Goal: Navigation & Orientation: Find specific page/section

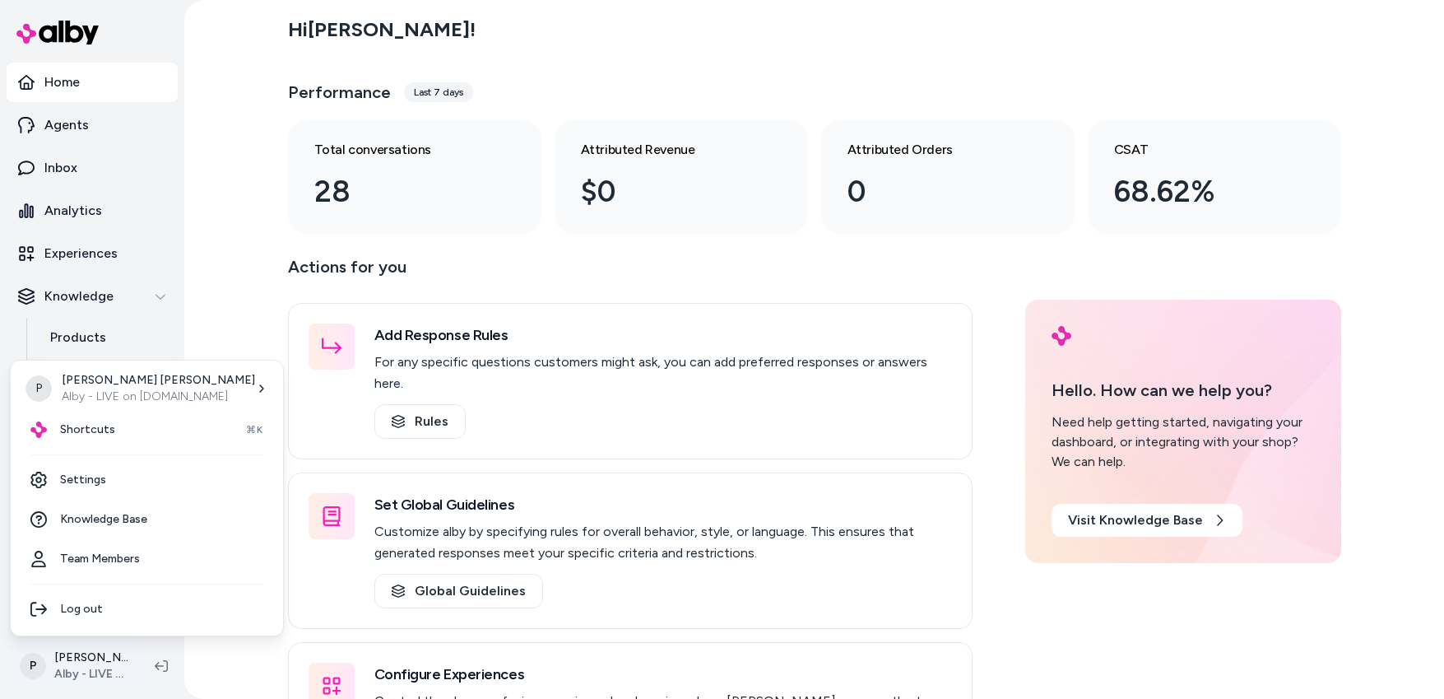
click at [72, 672] on html "Home Agents Inbox Analytics Experiences Knowledge Products Documents Rules Veri…" at bounding box center [722, 349] width 1444 height 699
click at [113, 385] on p "Patrick Olivero" at bounding box center [158, 380] width 193 height 16
click at [119, 434] on div "Shortcuts ⌘K" at bounding box center [146, 429] width 259 height 39
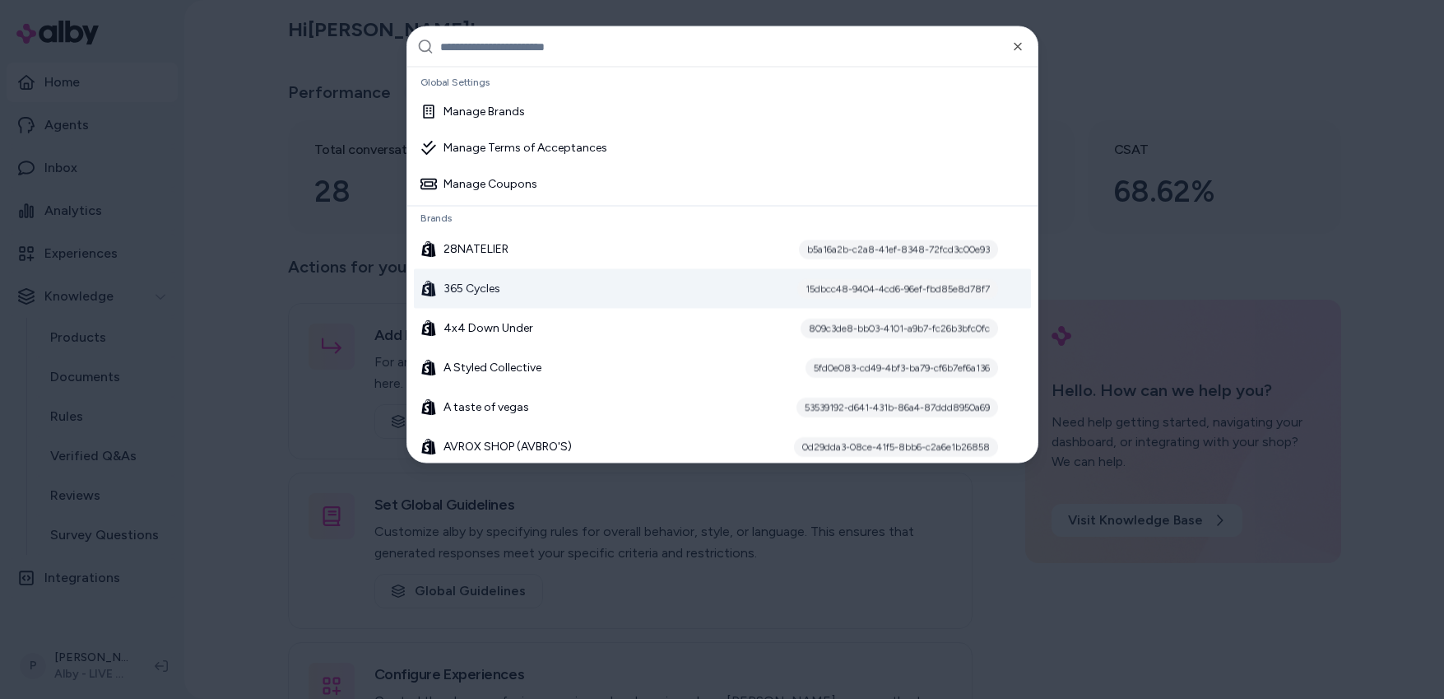
click at [558, 291] on div "365 Cycles 15dbcc48-9404-4cd6-96ef-fbd85e8d78f7" at bounding box center [722, 288] width 617 height 39
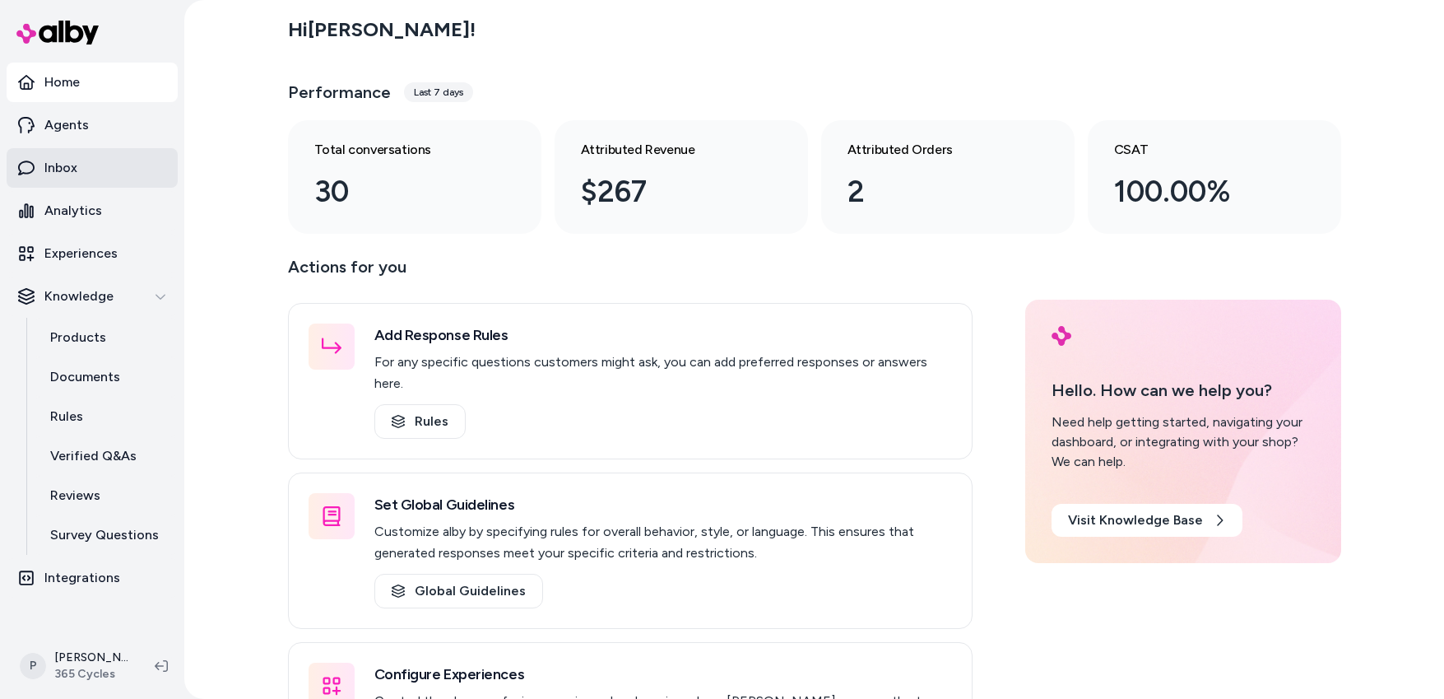
click at [58, 161] on p "Inbox" at bounding box center [60, 168] width 33 height 20
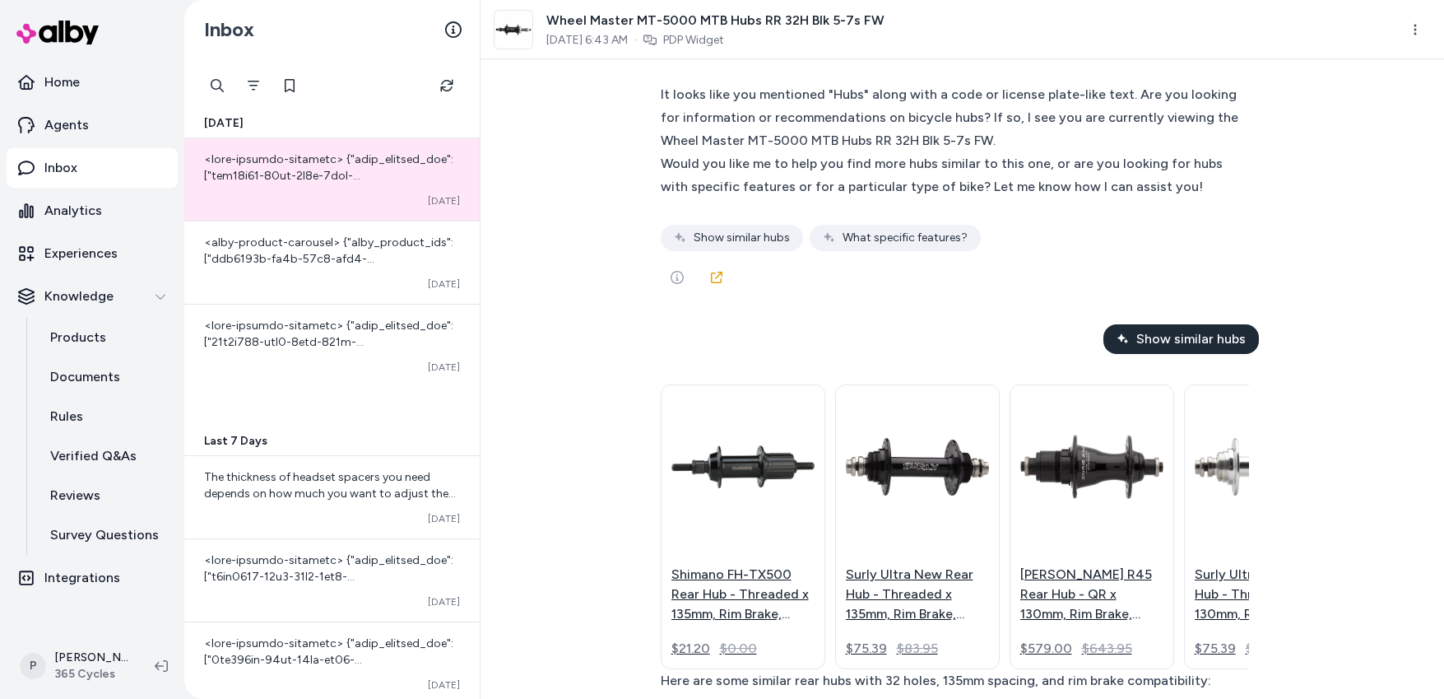
scroll to position [80, 0]
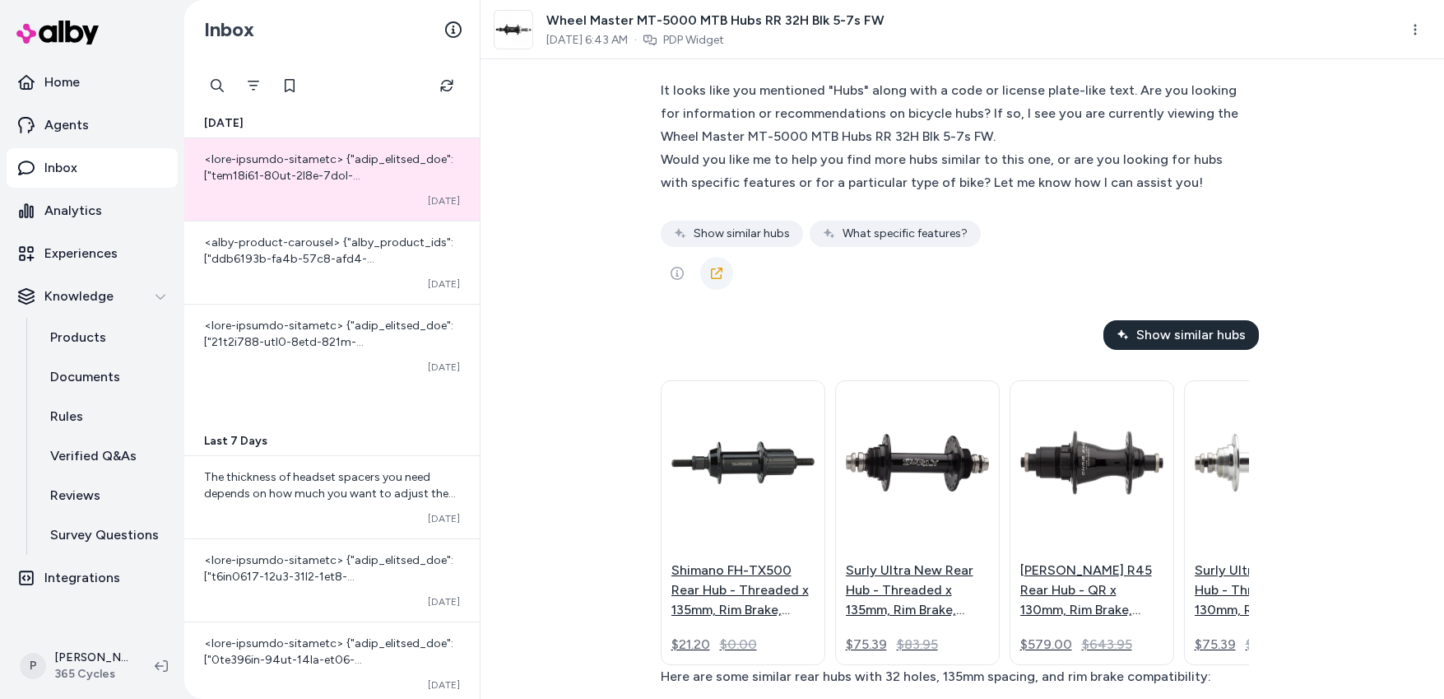
click at [710, 276] on icon at bounding box center [716, 273] width 13 height 13
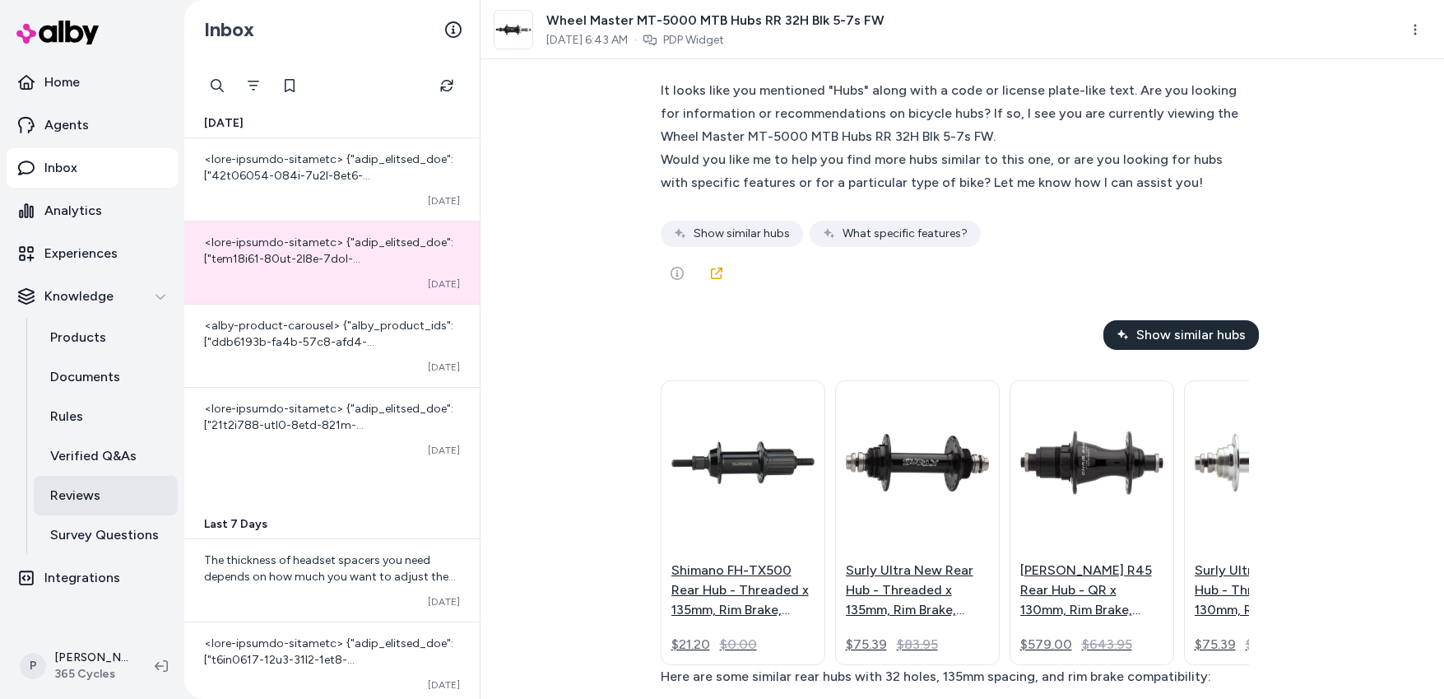
click at [100, 494] on link "Reviews" at bounding box center [106, 495] width 144 height 39
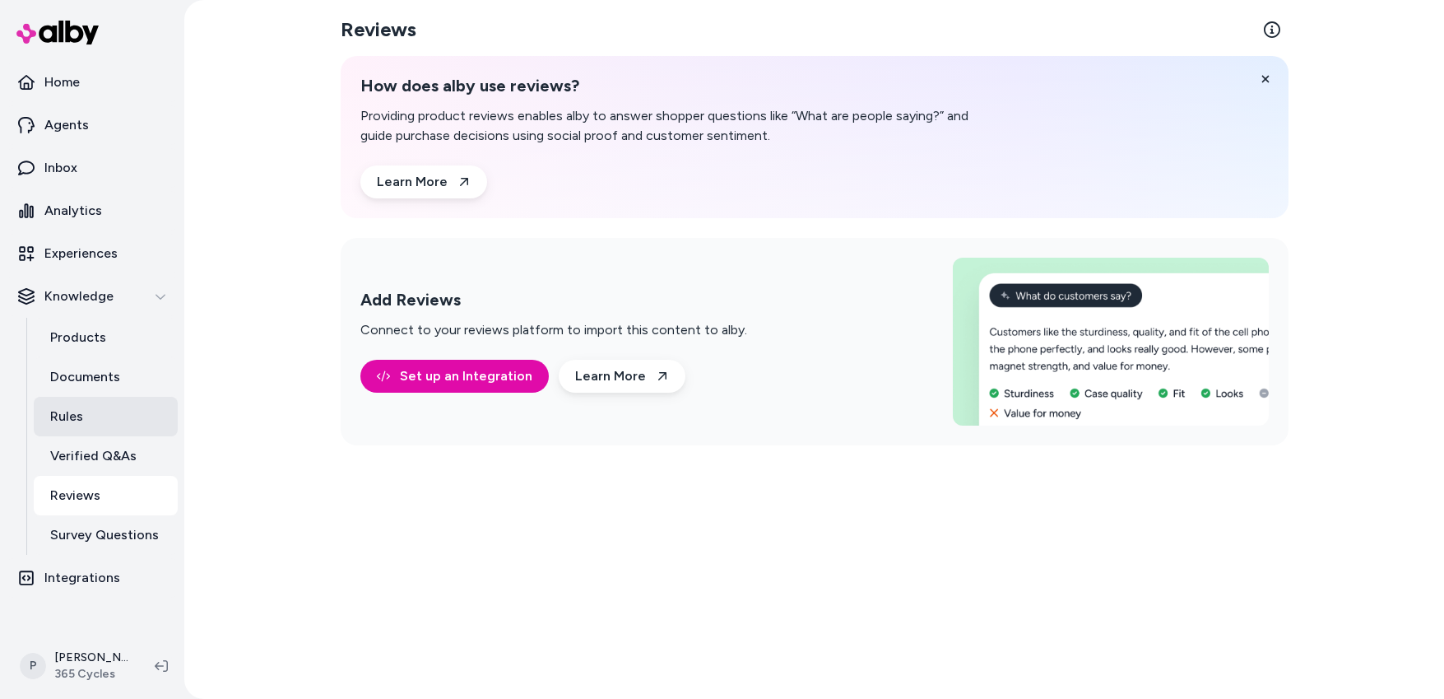
click at [99, 410] on link "Rules" at bounding box center [106, 416] width 144 height 39
